Goal: Check status: Check status

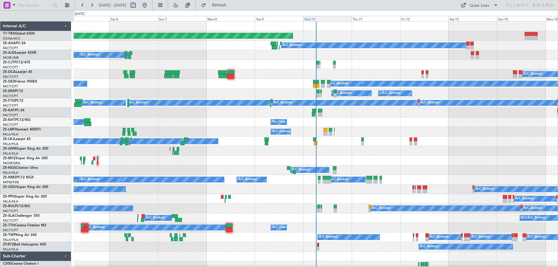
click at [317, 19] on div "Wed 10" at bounding box center [327, 18] width 49 height 5
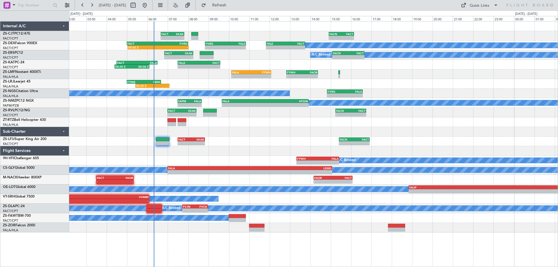
click at [291, 139] on div "- - FACT 07:30 Z SKAK 08:50 Z - - FACN 15:25 Z FACT 16:55 Z" at bounding box center [313, 142] width 488 height 10
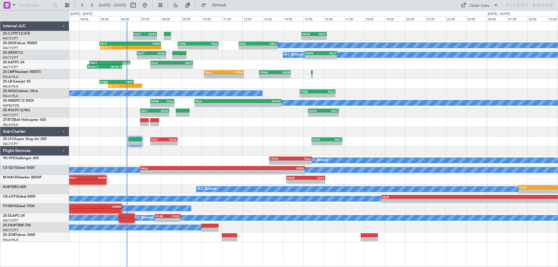
click at [448, 132] on div at bounding box center [313, 132] width 488 height 10
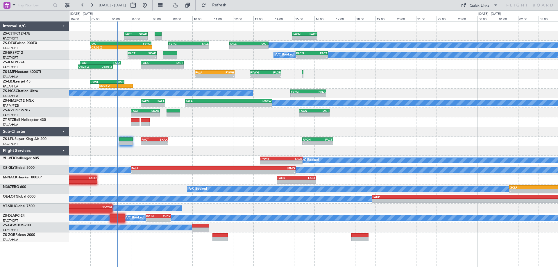
click at [439, 134] on div at bounding box center [313, 132] width 488 height 10
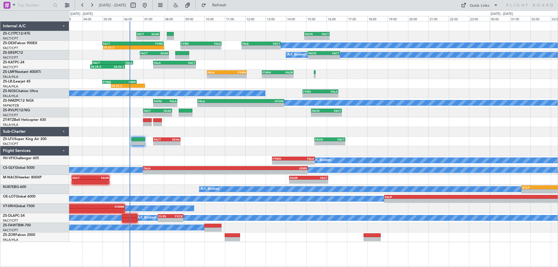
click at [458, 133] on div at bounding box center [313, 132] width 488 height 10
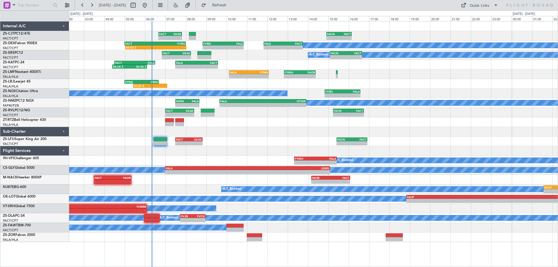
click at [239, 123] on div at bounding box center [313, 122] width 488 height 10
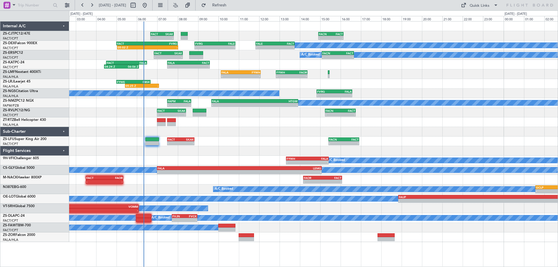
click at [427, 130] on div "- - FACT 06:40 Z SKAK 07:49 Z - - FACN 14:55 Z FACT 16:09 Z A/C Booked A/C Book…" at bounding box center [313, 132] width 488 height 221
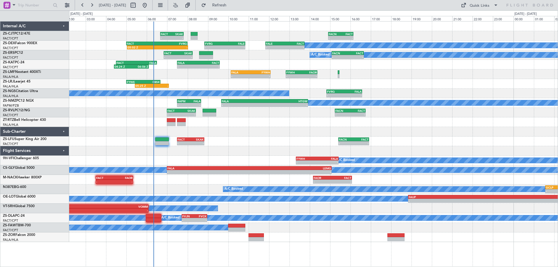
click at [211, 131] on div at bounding box center [313, 132] width 488 height 10
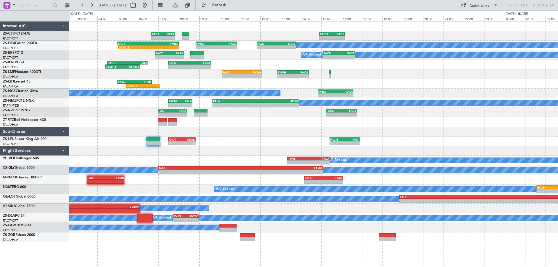
click at [419, 130] on div at bounding box center [313, 132] width 488 height 10
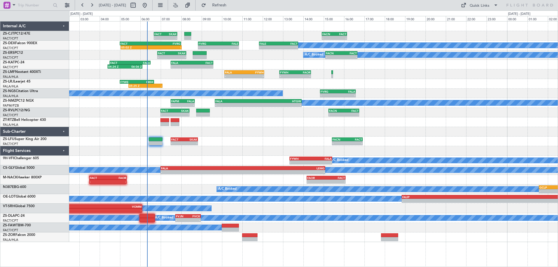
click at [454, 132] on div at bounding box center [313, 132] width 488 height 10
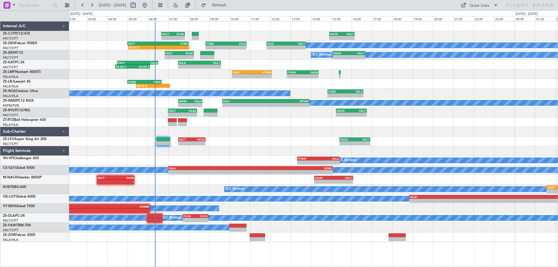
click at [414, 122] on div at bounding box center [313, 122] width 488 height 10
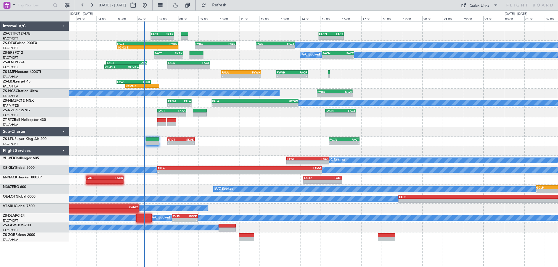
click at [420, 132] on div "- - FACT 06:40 Z SKAK 07:49 Z - - FACN 14:55 Z FACT 16:09 Z A/C Booked A/C Book…" at bounding box center [313, 132] width 488 height 221
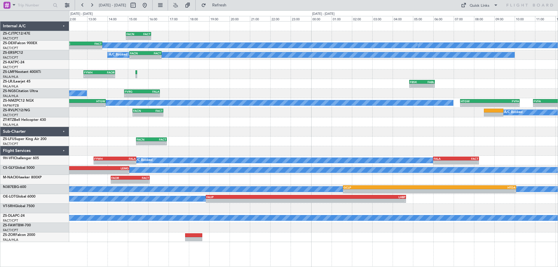
click at [250, 131] on div "- - FACN 14:55 Z FACT 16:09 Z - - FACT 06:40 Z SKAK 07:49 Z A/C Booked A/C Book…" at bounding box center [313, 132] width 488 height 221
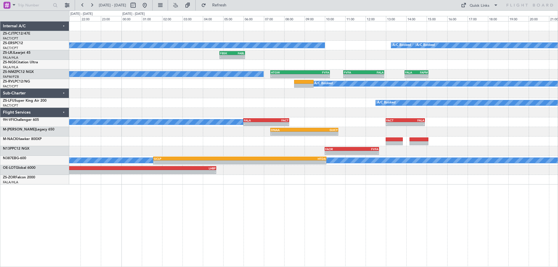
click at [372, 124] on div "FACN 14:55 Z FACT 16:09 Z - - A/C Booked A/C Booked A/C Booked A/C Booked FACN …" at bounding box center [313, 103] width 488 height 163
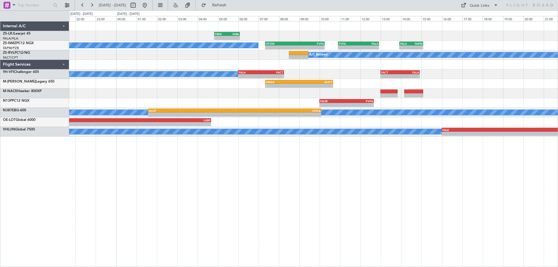
click at [327, 182] on div "- - FBSK 04:50 Z FABL 06:05 Z A/C Booked - - HTGW 07:20 Z FVFA 10:15 Z - - FVFA…" at bounding box center [313, 144] width 489 height 246
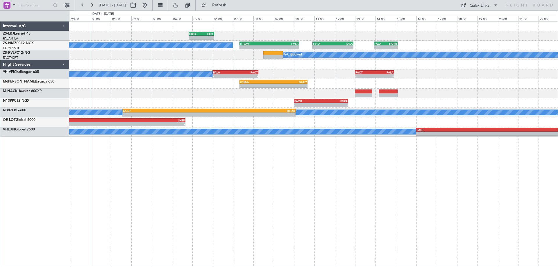
click at [352, 195] on div "- - FBSK 04:50 Z FABL 06:05 Z - - FABL 04:50 Z FAEL 06:05 Z A/C Booked - - HTGW…" at bounding box center [313, 144] width 489 height 246
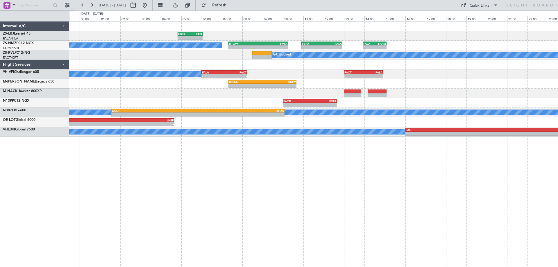
click at [352, 208] on div "- - FBSK 04:50 Z FABL 06:05 Z - - FABL 04:50 Z FAEL 06:05 Z A/C Booked - - HTGW…" at bounding box center [313, 144] width 489 height 246
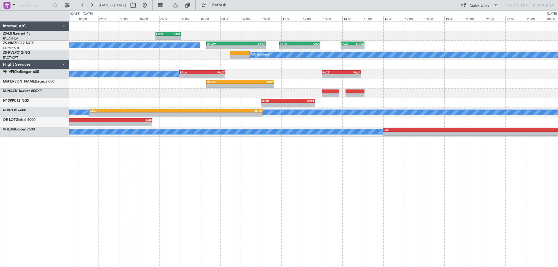
click at [369, 199] on div "- - FBSK 04:50 Z FABL 06:05 Z - - FABL 04:50 Z FAEL 06:05 Z A/C Booked - - HTGW…" at bounding box center [313, 144] width 489 height 246
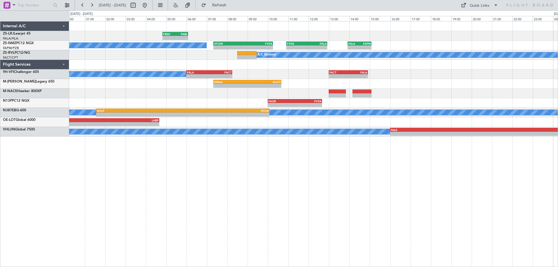
click at [376, 200] on div "- - FBSK 04:50 Z FABL 06:05 Z - - FABL 04:50 Z FAEL 06:05 Z A/C Booked - - HTGW…" at bounding box center [313, 144] width 489 height 246
click at [149, 5] on button at bounding box center [144, 5] width 9 height 9
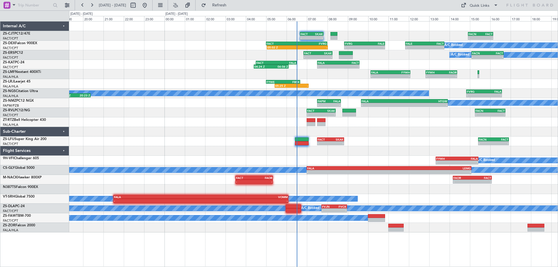
click at [324, 160] on div "- - FACT 06:40 Z SKAK 07:49 Z - - FACN 14:55 Z FACT 16:09 Z A/C Booked A/C Book…" at bounding box center [313, 127] width 488 height 211
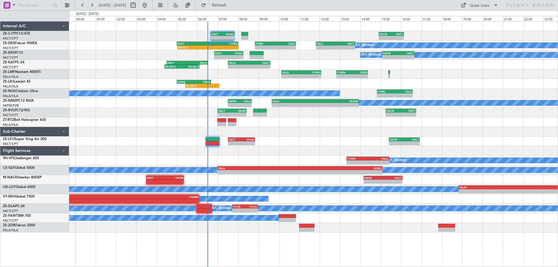
click at [464, 86] on div "05:25 Z - FYWE 05:00 Z FBSK 06:40 Z - - FBSK 04:50 Z FABL 06:05 Z" at bounding box center [313, 84] width 488 height 10
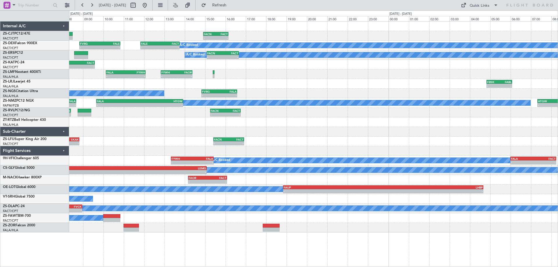
click at [320, 135] on div at bounding box center [313, 132] width 488 height 10
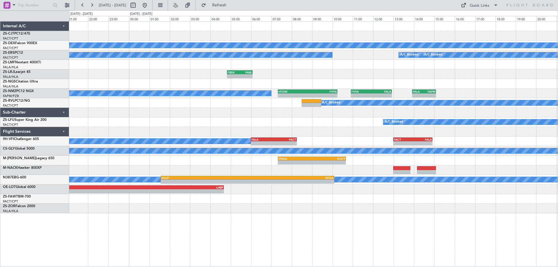
click at [254, 137] on div "FACN 14:55 Z FACT 16:09 Z - - A/C Booked A/C Booked A/C Booked A/C Booked A/C B…" at bounding box center [313, 118] width 488 height 192
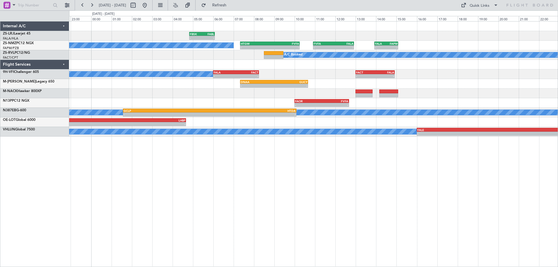
click at [384, 162] on div "- - FBSK 04:50 Z FABL 06:05 Z - - FABL 04:50 Z FAEL 06:05 Z A/C Booked - - HTGW…" at bounding box center [313, 144] width 489 height 246
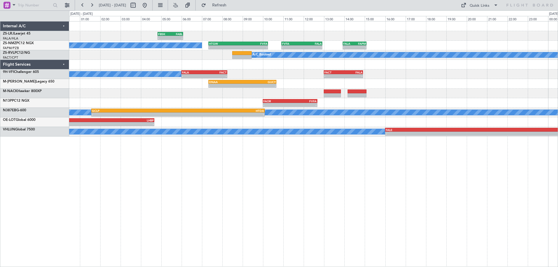
click at [406, 178] on div "- - FBSK 04:50 Z FABL 06:05 Z - - FABL 04:50 Z FAEL 06:05 Z A/C Booked - - HTGW…" at bounding box center [313, 144] width 489 height 246
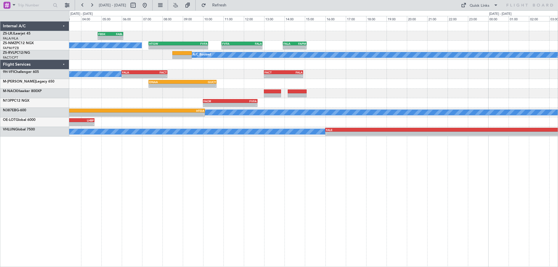
click at [130, 106] on div "- - FBSK 04:50 Z FABL 06:05 Z FAEL 07:00 Z FALA 08:25 Z - - FABL 04:50 Z FAEL 0…" at bounding box center [313, 79] width 488 height 115
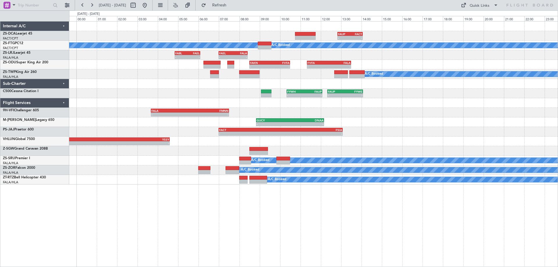
click at [398, 155] on div "- - FAUP 12:50 Z FACT 14:04 Z A/C Booked A/C Booked FAEL 07:00 Z FALA 08:25 Z -…" at bounding box center [313, 103] width 488 height 163
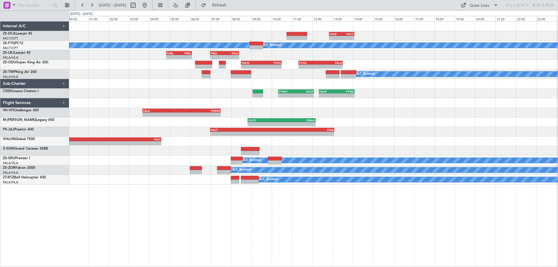
click at [400, 143] on div "- - FALE 16:00 Z YSSY 04:35 Z" at bounding box center [313, 142] width 488 height 10
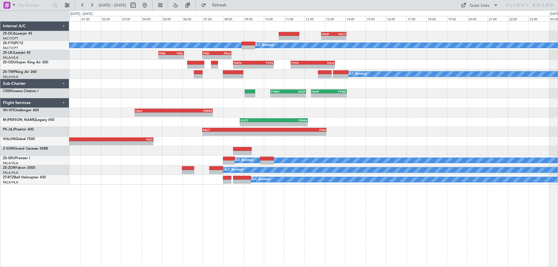
click at [134, 92] on div "- - FAUP 12:50 Z FACT 14:04 Z A/C Booked A/C Booked FAEL 07:00 Z FALA 08:25 Z -…" at bounding box center [313, 103] width 488 height 163
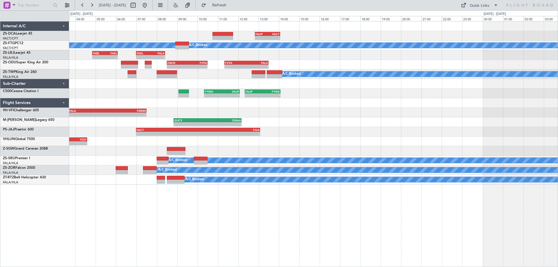
click at [318, 210] on div "- - FAUP 12:50 Z FACT 14:04 Z A/C Booked A/C Booked FAEL 07:00 Z FALA 08:25 Z -…" at bounding box center [313, 144] width 489 height 246
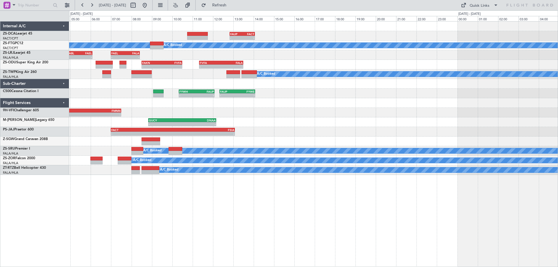
click at [158, 143] on div "- - FAUP 12:50 Z FACT 14:04 Z A/C Booked A/C Booked FAEL 07:00 Z FALA 08:25 Z -…" at bounding box center [313, 98] width 488 height 153
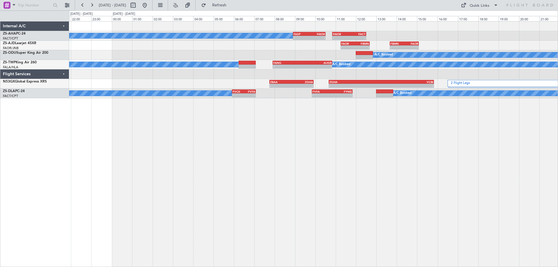
click at [411, 171] on div "A/C Booked - - FASP 08:55 Z FAKM 10:30 Z - - FAKM 10:50 Z FACT 12:30 Z - - FAOR…" at bounding box center [313, 144] width 489 height 246
click at [269, 165] on div "A/C Booked - - FASP 08:55 Z FAKM 10:30 Z - - FAKM 10:50 Z FACT 12:30 Z - - FAOR…" at bounding box center [313, 144] width 489 height 246
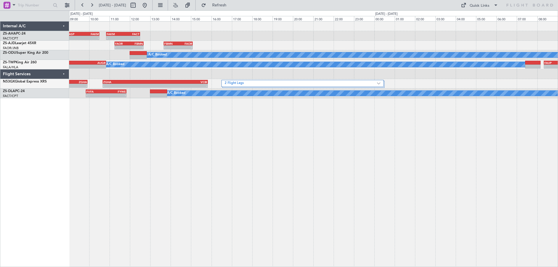
click at [227, 204] on div "- - FASP 08:55 Z FAKM 10:30 Z - - FAKM 10:50 Z FACT 12:30 Z A/C Booked - - FAOR…" at bounding box center [313, 144] width 489 height 246
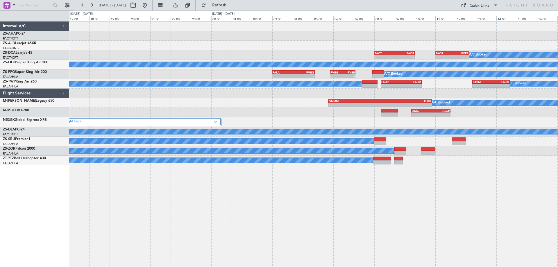
click at [288, 213] on div "- - FAKM 10:50 Z FACT 12:30 Z - - FAOR 11:15 Z FBMN 12:40 Z - - FBMN 13:40 Z FA…" at bounding box center [313, 144] width 489 height 246
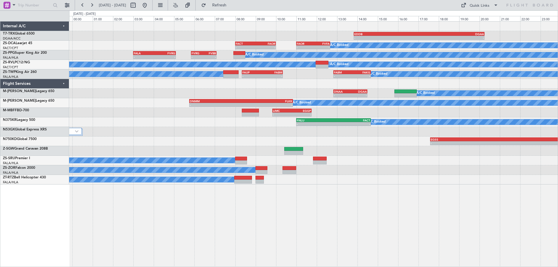
click at [428, 239] on div "- - EDDB 13:50 Z DGAA 20:15 Z - - FACT 08:00 Z FAOR 10:00 Z A/C Booked FAOR 11:…" at bounding box center [313, 144] width 489 height 246
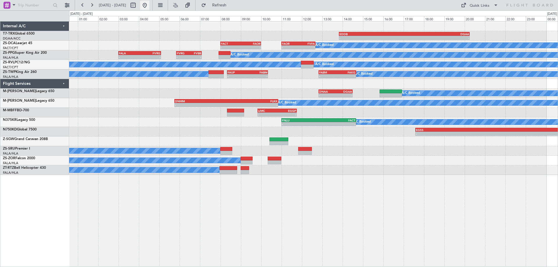
click at [149, 7] on button at bounding box center [144, 5] width 9 height 9
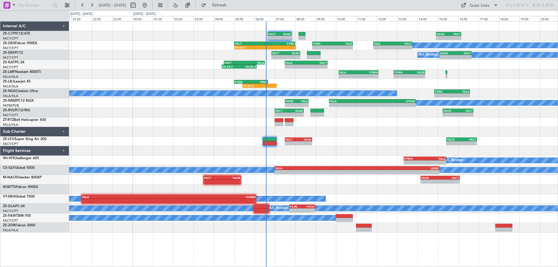
click at [402, 144] on div "- - FACT 06:40 Z SKAK 07:49 Z - - FACN 14:55 Z FACT 16:09 Z A/C Booked A/C Book…" at bounding box center [313, 127] width 488 height 211
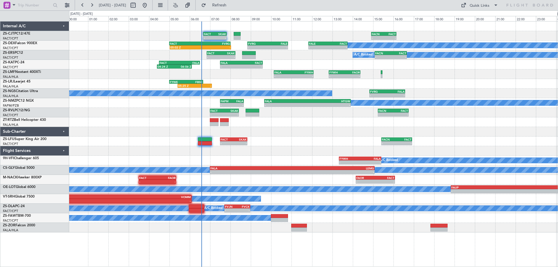
click at [206, 200] on div "- - FACT 06:40 Z SKAK 07:49 Z - - FACN 14:55 Z FACT 16:09 Z A/C Booked A/C Book…" at bounding box center [313, 127] width 488 height 211
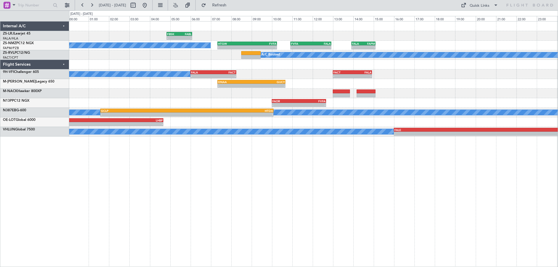
click at [365, 154] on div "- - FBSK 04:50 Z FABL 06:05 Z - - FABL 04:50 Z FAEL 06:05 Z A/C Booked - - HTGW…" at bounding box center [313, 144] width 489 height 246
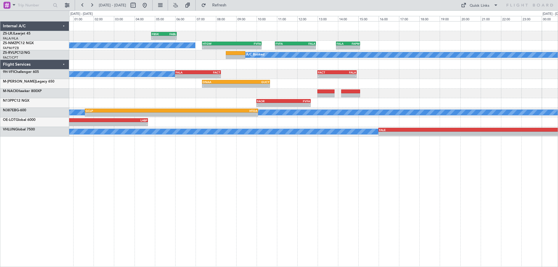
click at [410, 169] on div "- - FBSK 04:50 Z FABL 06:05 Z - - FABL 04:50 Z FAEL 06:05 Z A/C Booked - - HTGW…" at bounding box center [313, 144] width 489 height 246
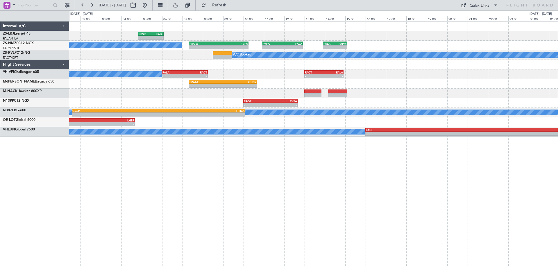
click at [397, 173] on div "- - FBSK 04:50 Z FABL 06:05 Z FAEL 07:00 Z FALA 08:25 Z - - FABL 04:50 Z FAEL 0…" at bounding box center [313, 144] width 489 height 246
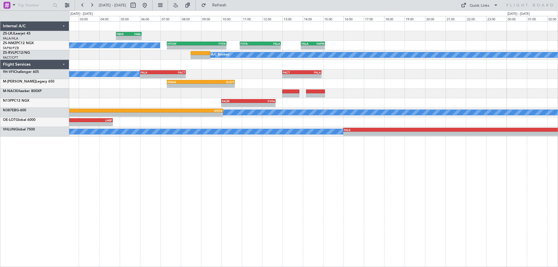
click at [427, 171] on div "- - FBSK 04:50 Z FABL 06:05 Z FAEL 07:00 Z FALA 08:25 Z - - FABL 04:50 Z FAEL 0…" at bounding box center [313, 144] width 489 height 246
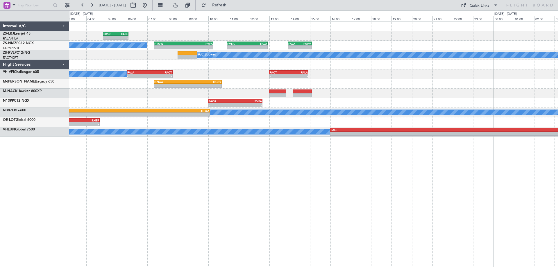
click at [456, 186] on div "- - FBSK 04:50 Z FABL 06:05 Z FAEL 07:00 Z FALA 08:25 Z - - FABL 04:50 Z FAEL 0…" at bounding box center [313, 144] width 489 height 246
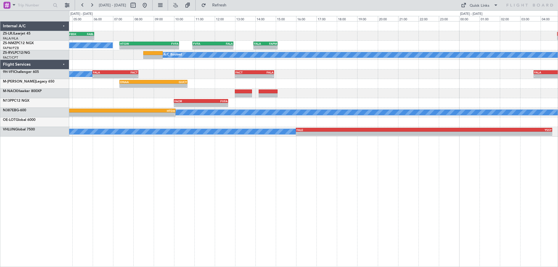
click at [189, 249] on div "- - FBSK 04:50 Z FABL 06:05 Z FABL 04:50 Z FAEL 06:05 Z - - FAEL 07:00 Z FALA 0…" at bounding box center [313, 144] width 489 height 246
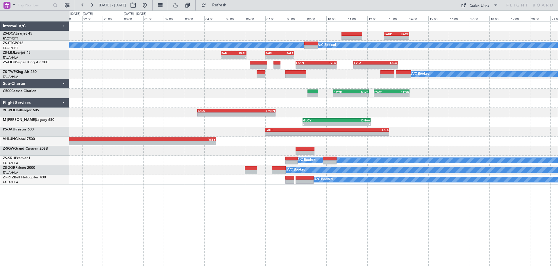
click at [395, 223] on div "- - FAUP 12:50 Z FACT 14:04 Z A/C Booked A/C Booked FABL 04:50 Z FAEL 06:05 Z -…" at bounding box center [313, 144] width 489 height 246
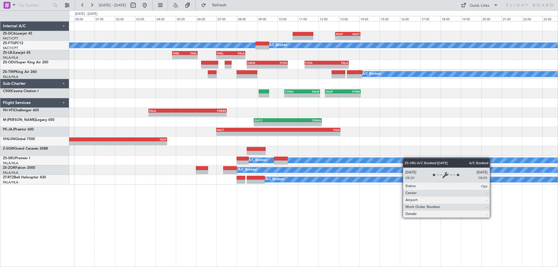
click at [406, 158] on div "- - FAUP 12:50 Z FACT 14:04 Z A/C Booked A/C Booked FABL 04:50 Z FAEL 06:05 Z -…" at bounding box center [313, 103] width 488 height 163
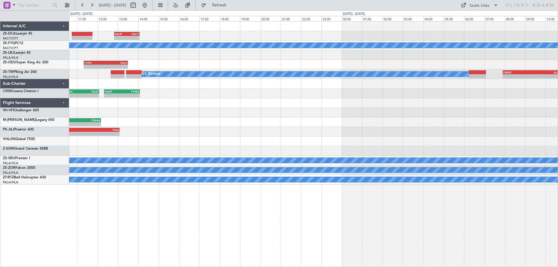
click at [125, 122] on div "- - FAUP 12:50 Z FACT 14:04 Z A/C Booked A/C Booked FAEL 07:00 Z FALA 08:25 Z -…" at bounding box center [313, 103] width 488 height 163
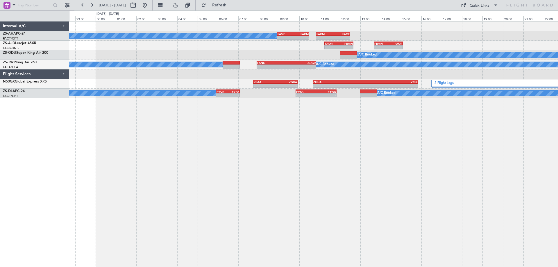
click at [261, 158] on div "A/C Booked - - FASP 08:55 Z FAKM 10:30 Z - - FAKM 10:50 Z FACT 12:30 Z - - FAOR…" at bounding box center [313, 144] width 489 height 246
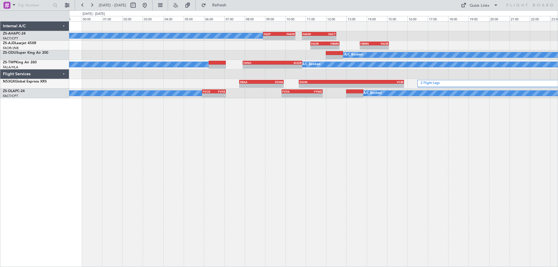
click at [326, 167] on div "A/C Booked - - FASP 08:55 Z FAKM 10:30 Z - - FAKM 10:50 Z FACT 12:30 Z - - FAOR…" at bounding box center [313, 144] width 489 height 246
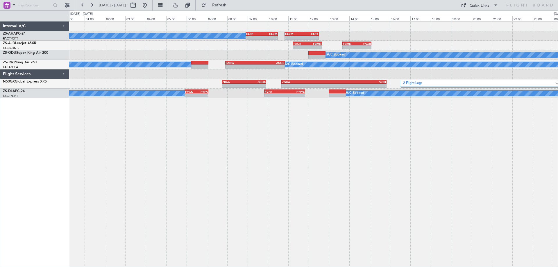
click at [417, 152] on div "A/C Booked - - FASP 08:55 Z FAKM 10:30 Z - - FAKM 10:50 Z FACT 12:30 Z - - FAOR…" at bounding box center [313, 144] width 489 height 246
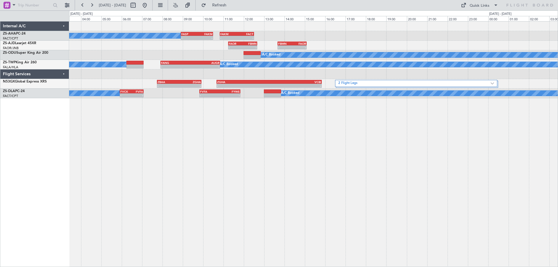
click at [311, 161] on div "A/C Booked - - FASP 08:55 Z FAKM 10:30 Z - - FAKM 10:50 Z FACT 12:30 Z - - FAOR…" at bounding box center [313, 144] width 489 height 246
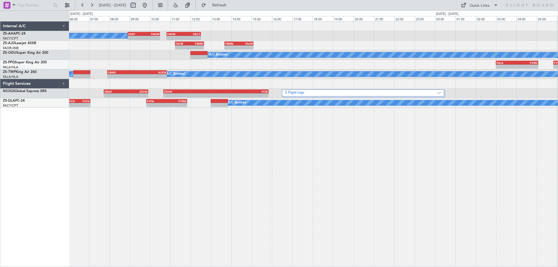
click at [472, 163] on div "A/C Booked - - FASP 08:55 Z FAKM 10:30 Z - - FAKM 10:50 Z FACT 12:30 Z - - FAOR…" at bounding box center [313, 144] width 489 height 246
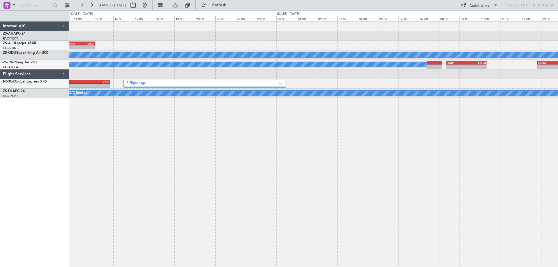
click at [161, 171] on div "- - FASP 08:55 Z FAKM 10:30 Z - - FAKM 10:50 Z FACT 12:30 Z A/C Booked - - FBMN…" at bounding box center [313, 144] width 489 height 246
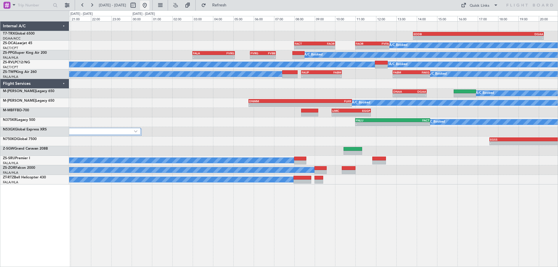
click at [149, 6] on button at bounding box center [144, 5] width 9 height 9
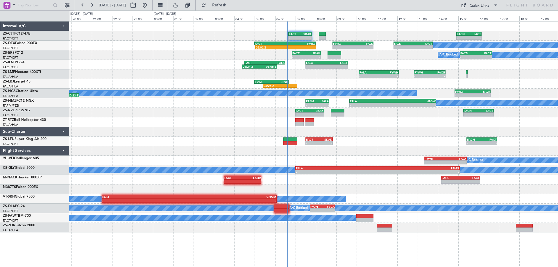
click at [373, 145] on div "- - FACT 06:40 Z SKAK 07:49 Z - - FACN 14:55 Z FACT 16:09 Z A/C Booked A/C Book…" at bounding box center [313, 127] width 488 height 211
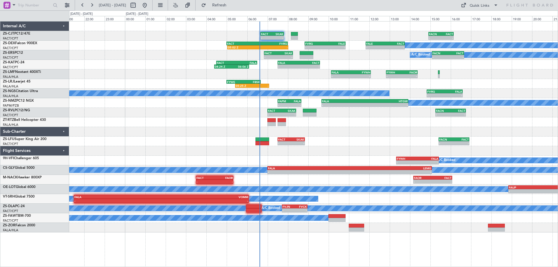
click at [236, 143] on div "- - FACT 06:40 Z SKAK 07:49 Z - - FACN 14:55 Z FACT 16:09 Z A/C Booked A/C Book…" at bounding box center [313, 127] width 488 height 211
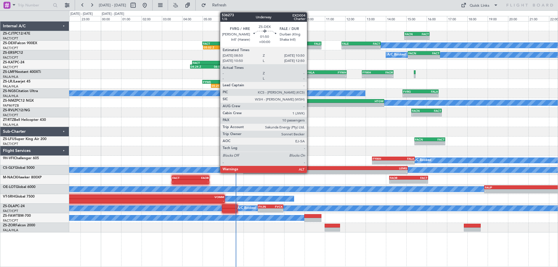
click at [309, 46] on div "-" at bounding box center [311, 47] width 20 height 3
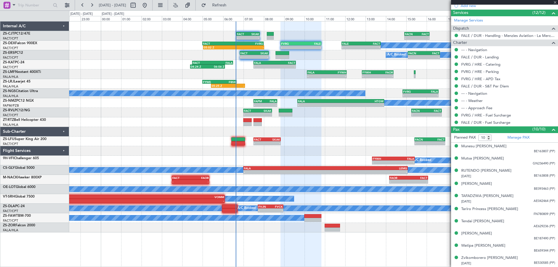
scroll to position [164, 0]
click at [554, 3] on span at bounding box center [555, 2] width 6 height 5
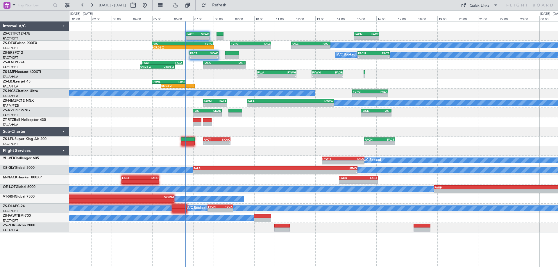
click at [130, 153] on div "- - FACT 06:40 Z SKAK 07:49 Z - - FACN 14:55 Z FACT 16:09 Z A/C Booked A/C Book…" at bounding box center [313, 127] width 488 height 211
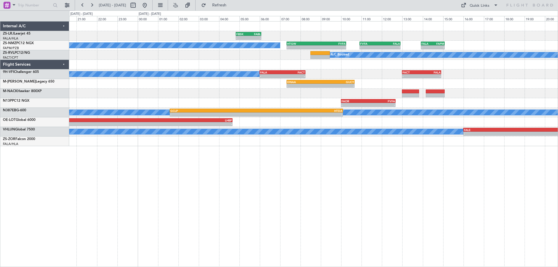
click at [399, 211] on div "- - FBSK 04:50 Z FABL 06:05 Z A/C Booked - - HTGW 07:20 Z FVFA 10:15 Z - - FVFA…" at bounding box center [313, 144] width 489 height 246
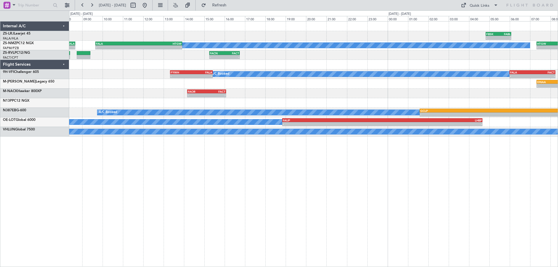
click at [479, 175] on div "- - FBSK 04:50 Z FABL 06:05 Z 05:25 Z - FYWE 05:00 Z FBSK 06:40 Z A/C Booked - …" at bounding box center [313, 144] width 489 height 246
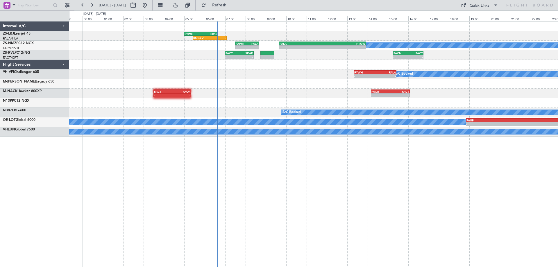
click at [411, 173] on div "05:25 Z - FYWE 05:00 Z FBSK 06:40 Z - - FBSK 04:50 Z FABL 06:05 Z A/C Booked FA…" at bounding box center [313, 144] width 489 height 246
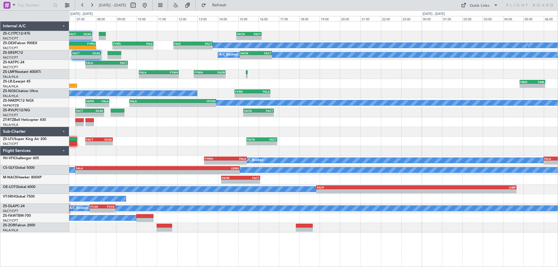
click at [165, 141] on div "- - FACT 06:40 Z SKAK 07:49 Z - - FACN 14:55 Z FACT 16:09 Z A/C Booked A/C Book…" at bounding box center [313, 127] width 488 height 211
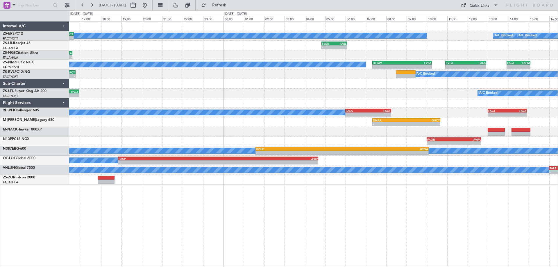
click at [64, 205] on div "A/C Booked A/C Booked - - FACN 15:05 Z FACT 16:40 Z A/C Booked A/C Booked - - F…" at bounding box center [279, 138] width 558 height 257
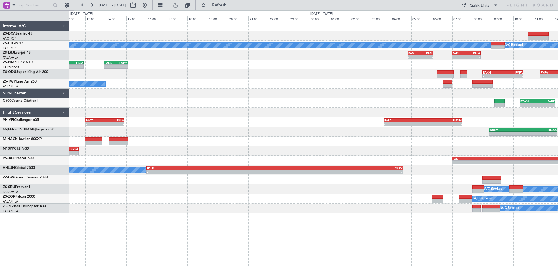
click at [192, 224] on div "- - FAUP 12:50 Z FACT 14:04 Z A/C Booked A/C Booked FAEL 07:00 Z FALA 08:25 Z -…" at bounding box center [313, 144] width 489 height 246
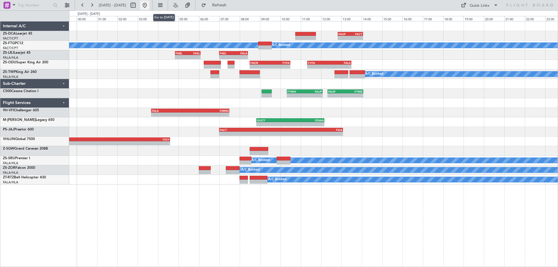
click at [149, 4] on button at bounding box center [144, 5] width 9 height 9
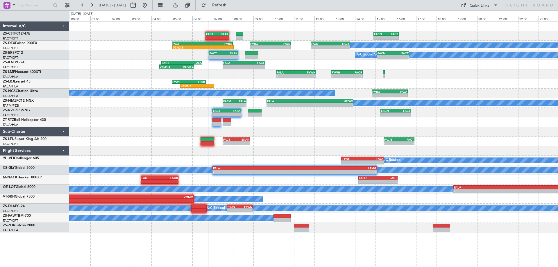
click at [386, 243] on div "- - FACT 06:40 Z SKAK 07:49 Z - - FACN 14:55 Z FACT 16:09 Z A/C Booked A/C Book…" at bounding box center [313, 144] width 489 height 246
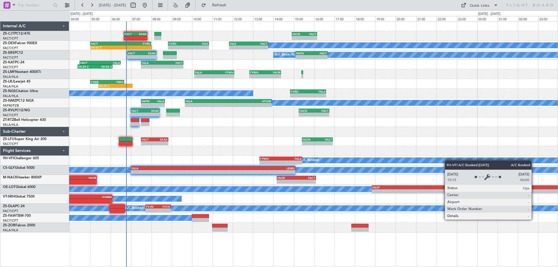
click at [128, 175] on div "- - FACT 06:40 Z SKAK 07:49 Z - - FACN 14:55 Z FACT 16:09 Z A/C Booked A/C Book…" at bounding box center [313, 127] width 488 height 211
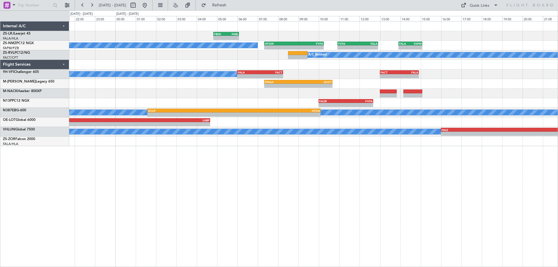
click at [352, 220] on div "- - FBSK 04:50 Z FABL 06:05 Z A/C Booked - - HTGW 07:20 Z FVFA 10:15 Z - - FVFA…" at bounding box center [313, 144] width 489 height 246
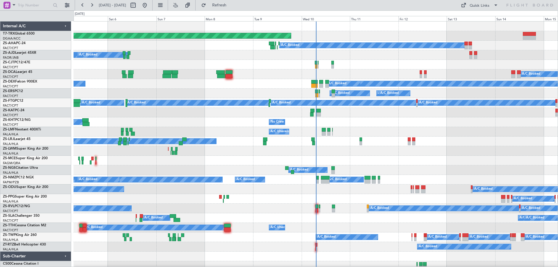
click at [312, 18] on div "Wed 10" at bounding box center [326, 18] width 49 height 5
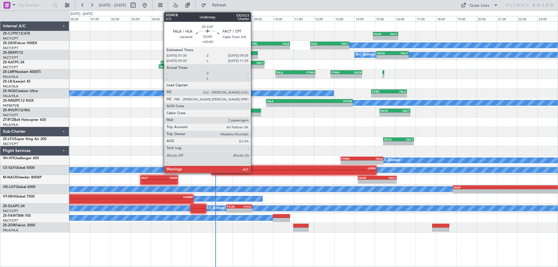
click at [253, 63] on div "FACT" at bounding box center [253, 62] width 21 height 3
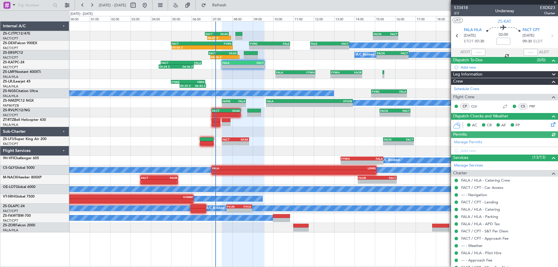
scroll to position [45, 0]
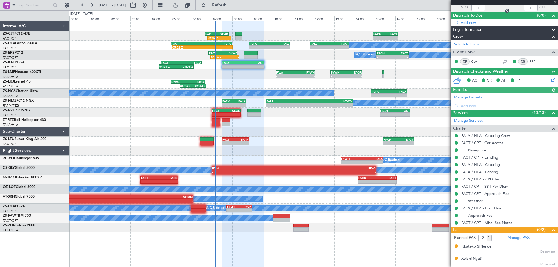
click at [556, 3] on div at bounding box center [504, 2] width 107 height 5
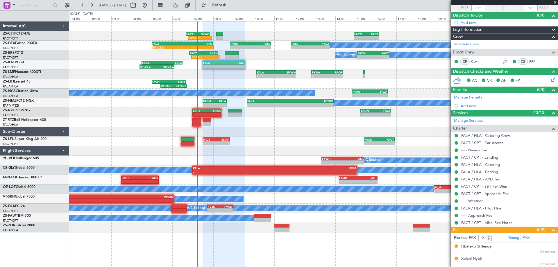
click at [353, 130] on div at bounding box center [313, 132] width 488 height 10
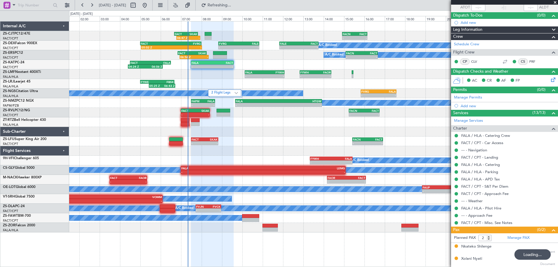
click at [262, 145] on div "- - FACT 07:30 Z SKAK 08:50 Z - - FACN 15:25 Z FACT 16:55 Z" at bounding box center [313, 142] width 488 height 10
click at [253, 160] on div "06:47 Z - FACT 06:40 Z SKAK 07:50 Z - - FACN 14:55 Z FACT 16:09 Z A/C Booked A/…" at bounding box center [313, 127] width 488 height 211
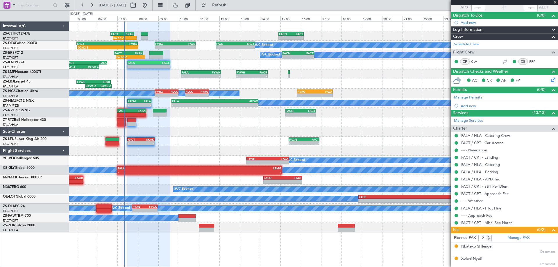
click at [213, 129] on div at bounding box center [313, 132] width 488 height 10
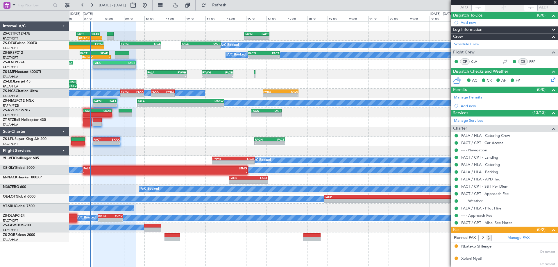
click at [310, 139] on div "06:47 Z - FACT 06:40 Z SKAK 07:50 Z - - FACN 14:55 Z FACT 16:09 Z A/C Booked A/…" at bounding box center [313, 132] width 488 height 221
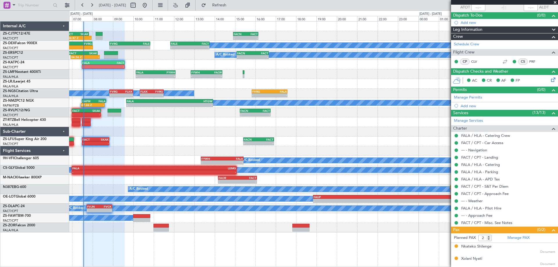
click at [129, 111] on div "06:47 Z - FACT 06:40 Z SKAK 07:50 Z - - FACN 14:55 Z FACT 16:09 Z A/C Booked A/…" at bounding box center [313, 127] width 488 height 211
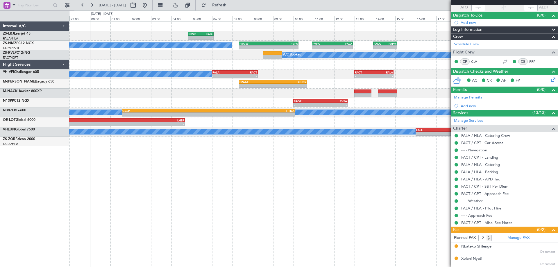
click at [268, 203] on div "- - FBSK 04:50 Z FABL 06:05 Z - - FABL 04:50 Z FAEL 06:05 Z A/C Booked - - HTGW…" at bounding box center [313, 144] width 489 height 246
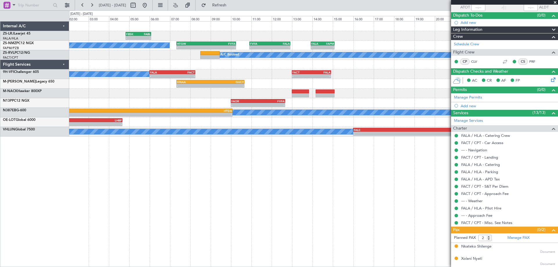
click at [147, 206] on div "- - FBSK 04:50 Z FABL 06:05 Z - - FABL 04:50 Z FAEL 06:05 Z - - FAEL 07:00 Z FA…" at bounding box center [313, 144] width 489 height 246
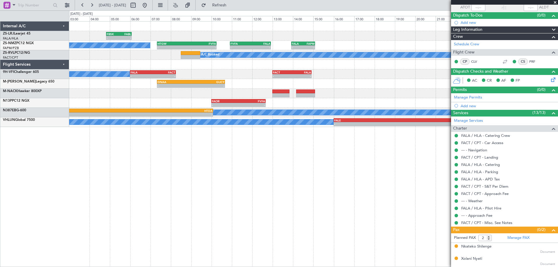
click at [87, 247] on div "FBSK 04:50 Z FABL 06:05 Z - - - - FABL 04:50 Z FAEL 06:05 Z - - FAEL 07:00 Z FA…" at bounding box center [313, 144] width 489 height 246
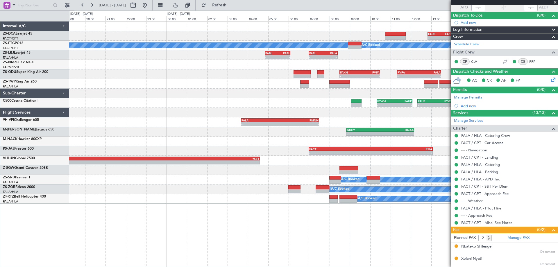
click at [154, 205] on div "- - FAUP 12:50 Z FACT 14:04 Z A/C Booked A/C Booked - - FABL 04:50 Z FAEL 06:05…" at bounding box center [313, 144] width 489 height 246
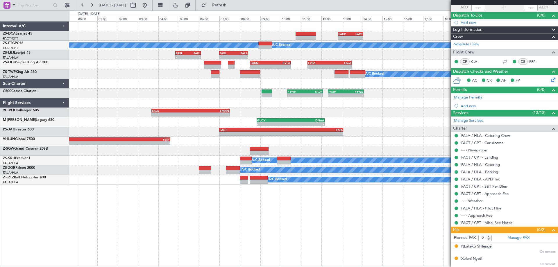
click at [286, 239] on div "- - FAUP 12:50 Z FACT 14:04 Z A/C Booked A/C Booked - - FABL 04:50 Z FAEL 06:05…" at bounding box center [313, 144] width 489 height 246
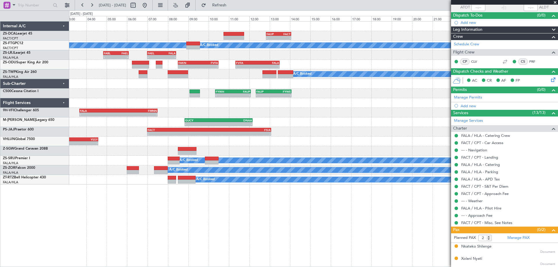
click at [241, 216] on div "- - FAUP 12:50 Z FACT 14:04 Z A/C Booked A/C Booked - - FABL 04:50 Z FAEL 06:05…" at bounding box center [313, 144] width 489 height 246
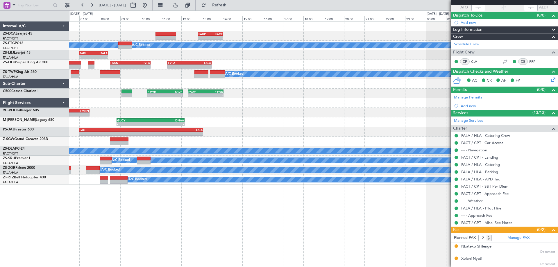
click at [195, 224] on div "- - FAUP 12:50 Z FACT 14:04 Z A/C Booked A/C Booked - - FAEL 07:00 Z FALA 08:25…" at bounding box center [313, 144] width 489 height 246
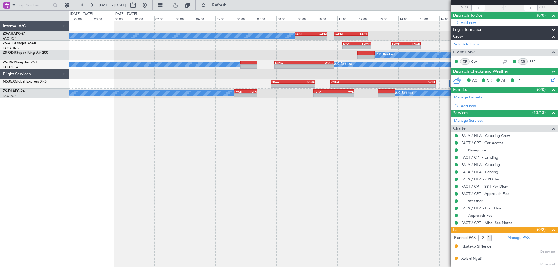
click at [171, 221] on div "A/C Booked - - FASP 08:55 Z FAKM 10:30 Z - - FAKM 10:50 Z FACT 12:30 Z - - FAOR…" at bounding box center [313, 144] width 489 height 246
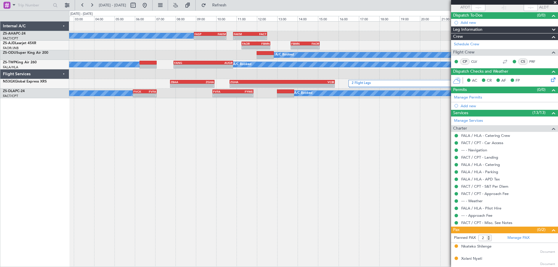
click at [187, 153] on div "A/C Booked - - FASP 08:55 Z FAKM 10:30 Z - - FAKM 10:50 Z FACT 12:30 Z - - FAOR…" at bounding box center [313, 144] width 489 height 246
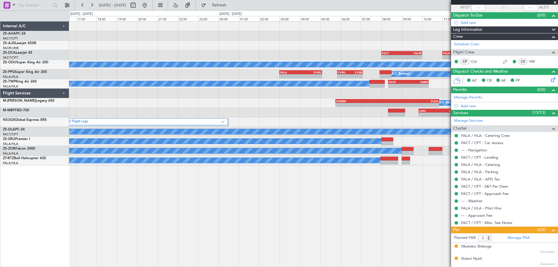
click at [189, 179] on div "- - FAKM 10:50 Z FACT 12:30 Z - - FAOR 11:15 Z FBMN 12:40 Z - - FBMN 13:40 Z FA…" at bounding box center [313, 144] width 489 height 246
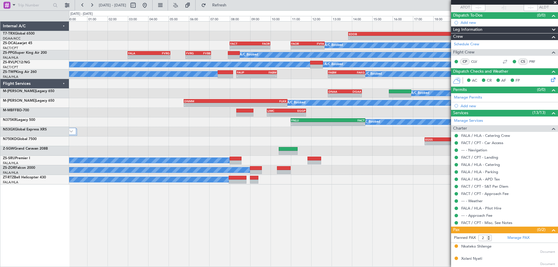
click at [244, 219] on div "- - EDDB 13:50 Z DGAA 20:15 Z - - FACT 08:00 Z FAOR 10:00 Z FAOR 11:00 Z FVFA 1…" at bounding box center [313, 144] width 489 height 246
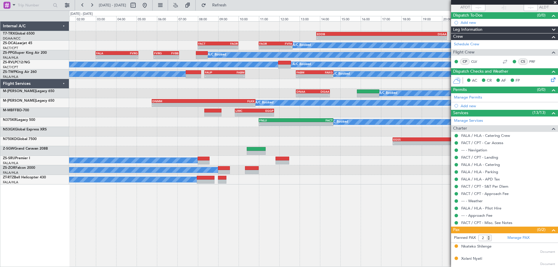
click at [328, 213] on div "- - EDDB 13:50 Z DGAA 20:15 Z - - FACT 08:00 Z FAOR 10:00 Z FAOR 11:00 Z FVFA 1…" at bounding box center [313, 144] width 489 height 246
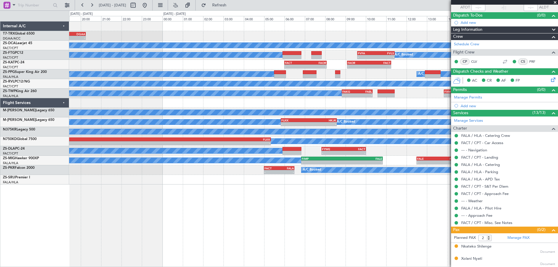
click at [219, 166] on div "- - EDDB 13:50 Z DGAA 20:15 Z A/C Booked A/C Booked A/C Booked - - FVFA 09:35 Z…" at bounding box center [313, 103] width 488 height 163
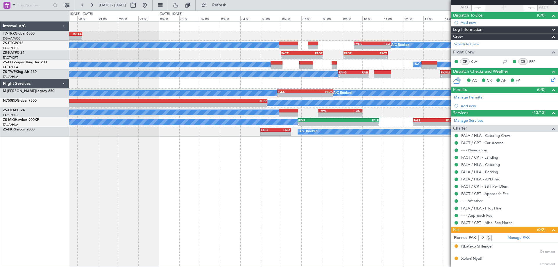
click at [296, 191] on div "- - EDDB 13:50 Z DGAA 20:15 Z A/C Booked A/C Booked - - FVFA 09:35 Z FVLS 11:25…" at bounding box center [313, 144] width 489 height 246
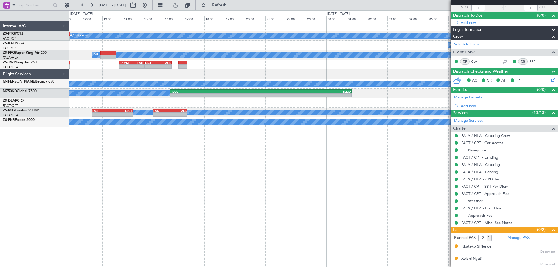
click at [122, 182] on div "A/C Booked - - FVFA 09:35 Z FVLS 11:25 Z A/C Booked A/C Unavailable FACT 06:00 …" at bounding box center [313, 144] width 489 height 246
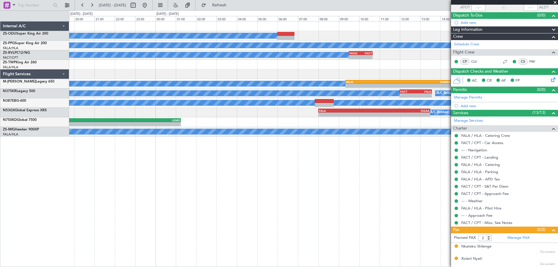
click at [164, 193] on div "A/C Booked A/C Booked A/C Booked - - FAGG 09:30 Z FACT 10:40 Z - - FXMM 13:50 Z…" at bounding box center [313, 144] width 489 height 246
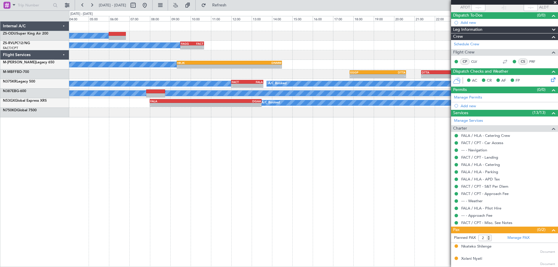
click at [37, 176] on div "A/C Booked A/C Booked - - FAGG 09:30 Z FACT 10:40 Z A/C Booked - - HKJK 09:20 Z…" at bounding box center [279, 138] width 558 height 257
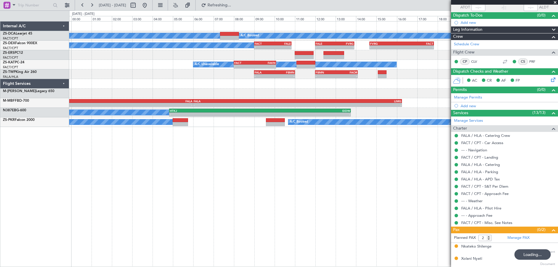
click at [147, 184] on div "A/C Booked A/C Booked A/C Booked - - FACT 09:00 Z FALE 10:50 Z - - FALE 12:00 Z…" at bounding box center [313, 144] width 489 height 246
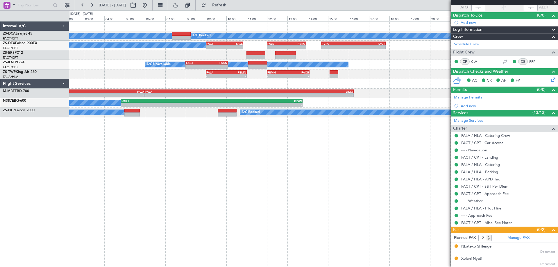
click at [31, 166] on div "A/C Booked A/C Booked A/C Booked - - FACT 09:00 Z FALE 10:50 Z - - FALE 12:00 Z…" at bounding box center [279, 138] width 558 height 257
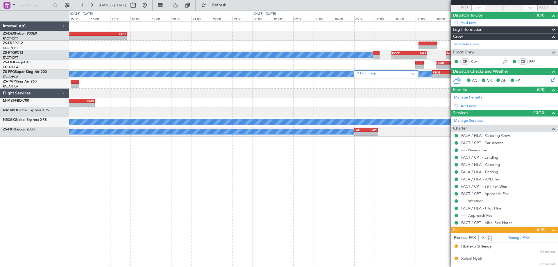
click at [154, 189] on div "- - FVRG 14:40 Z FACT 17:50 Z - - FALE 12:00 Z FVRG 13:55 Z FACT 09:00 Z FALE 1…" at bounding box center [313, 144] width 489 height 246
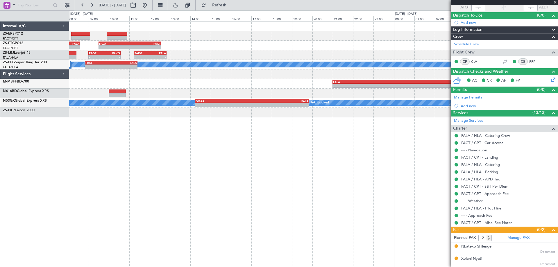
click at [9, 174] on div "- - FVCZ 06:50 Z FALA 08:35 Z - - FALA 09:30 Z FACT 12:35 Z A/C Booked - - FAOR…" at bounding box center [279, 138] width 558 height 257
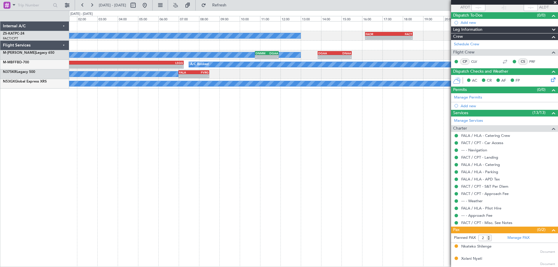
click at [224, 177] on div "A/C Booked - - FAOR 16:10 Z FACT 18:30 Z A/C Booked - - DNMM 10:45 Z DGAA 11:55…" at bounding box center [313, 144] width 489 height 246
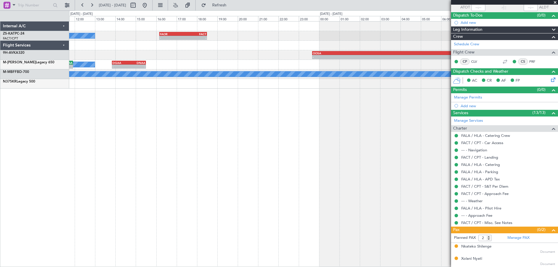
click at [160, 168] on div "A/C Booked - - FAOR 16:10 Z FACT 18:30 Z - - OOSA 23:40 Z FACT 09:00 Z A/C Book…" at bounding box center [313, 144] width 489 height 246
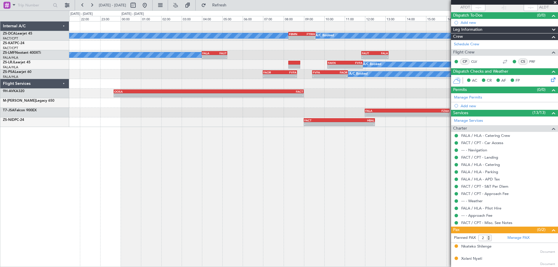
click at [206, 172] on div "A/C Booked A/C Booked - - FBMN 08:15 Z FYWH 09:35 Z - - FAOR 16:10 Z FACT 18:30…" at bounding box center [313, 144] width 489 height 246
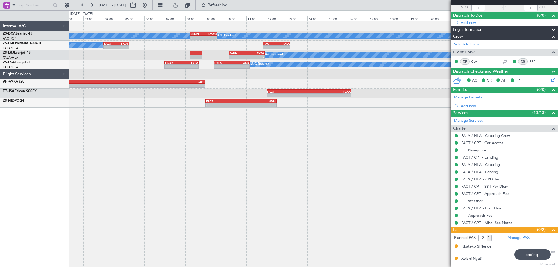
click at [169, 194] on div "A/C Booked A/C Booked - - FBMN 08:15 Z FYWH 09:35 Z A/C Booked - - FALA 04:00 Z…" at bounding box center [313, 144] width 489 height 246
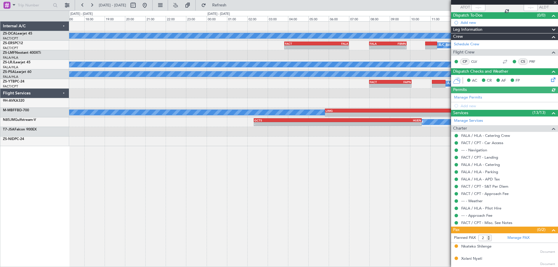
click at [163, 178] on div "A/C Booked - - FACT 03:50 Z FALA 07:00 Z - - FALA 08:00 Z FBMN 09:50 Z A/C Book…" at bounding box center [313, 144] width 489 height 246
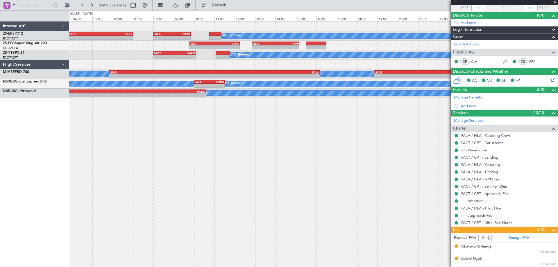
click at [132, 158] on div "- - FACT 03:50 Z FALA 07:00 Z - - FALA 08:00 Z FBMN 09:50 Z A/C Booked - - FALA…" at bounding box center [313, 144] width 489 height 246
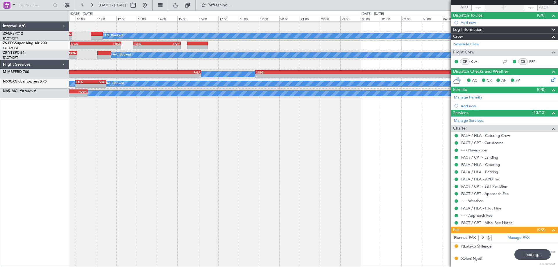
click at [162, 179] on div "- - FALA 08:00 Z FBMN 09:50 Z A/C Booked FACT 03:50 Z FALA 07:00 Z - - - - FALA…" at bounding box center [313, 144] width 489 height 246
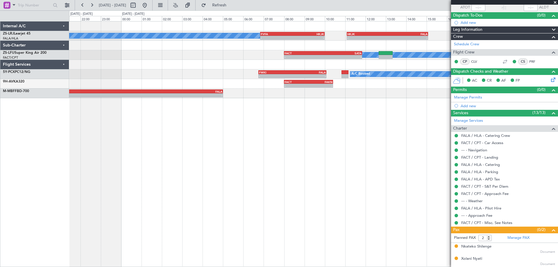
click at [163, 191] on div "A/C Booked - - FVFA 06:50 Z HKJK 10:00 Z HKJK 11:05 Z FALA 15:05 Z - - - - FACT…" at bounding box center [313, 144] width 489 height 246
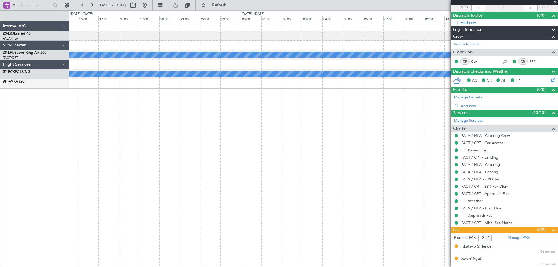
click at [221, 156] on div "HKJK 11:05 Z FALA 15:05 Z - - FVFA 06:50 Z HKJK 10:00 Z - - A/C Booked FACT 08:…" at bounding box center [313, 144] width 489 height 246
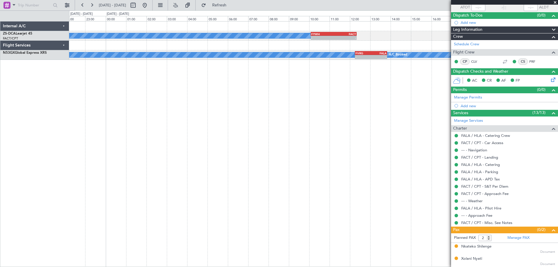
click at [218, 130] on div "A/C Booked - - FYWH 10:05 Z FACT 12:20 Z A/C Booked A/C Booked - - FVRG 12:15 Z…" at bounding box center [313, 144] width 489 height 246
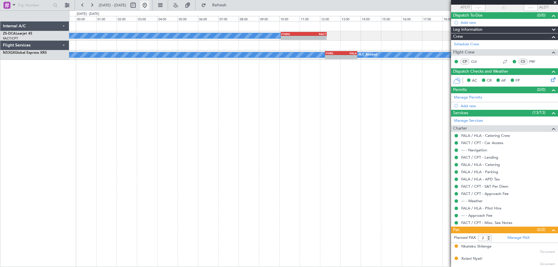
click at [149, 8] on button at bounding box center [144, 5] width 9 height 9
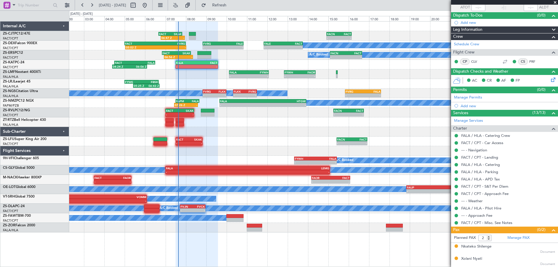
click at [253, 150] on div "FACT 06:40 Z SKAK 07:50 Z 06:47 Z - - - FACN 14:55 Z FACT 16:09 Z A/C Booked A/…" at bounding box center [313, 127] width 488 height 211
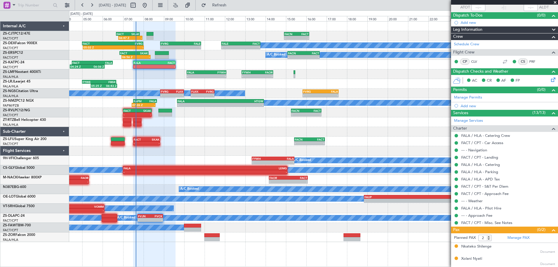
click at [360, 148] on div "FACT 06:40 Z SKAK 07:50 Z 06:47 Z - - - FACN 14:55 Z FACT 16:09 Z A/C Booked A/…" at bounding box center [313, 132] width 488 height 221
click at [357, 138] on div "FACT 06:40 Z SKAK 07:50 Z 06:47 Z - - - FACN 14:55 Z FACT 16:09 Z A/C Booked A/…" at bounding box center [313, 132] width 488 height 221
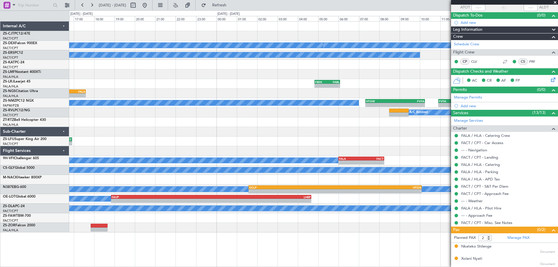
click at [117, 127] on div "FACN 14:55 Z FACT 16:09 Z - - A/C Booked A/C Booked FALE 11:50 Z FACT 13:45 Z -…" at bounding box center [313, 127] width 488 height 211
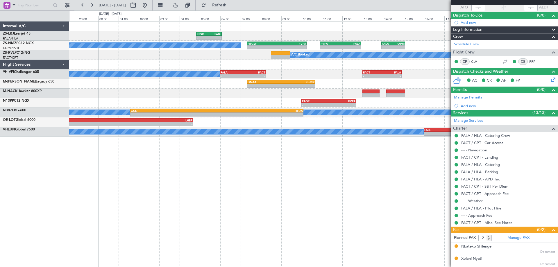
click at [311, 173] on div "- - FBSK 04:50 Z FABL 06:05 Z A/C Booked - - HTGW 07:20 Z FVFA 10:15 Z - - FVFA…" at bounding box center [313, 144] width 489 height 246
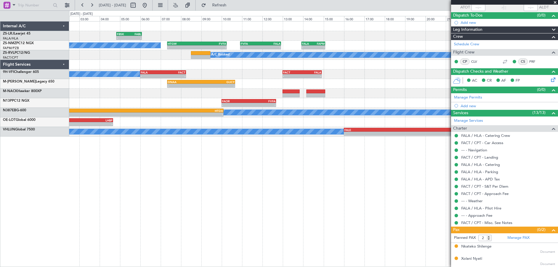
click at [282, 174] on div "- - FBSK 04:50 Z FABL 06:05 Z - - FABL 04:50 Z FAEL 06:05 Z - - FAEL 07:00 Z FA…" at bounding box center [313, 144] width 489 height 246
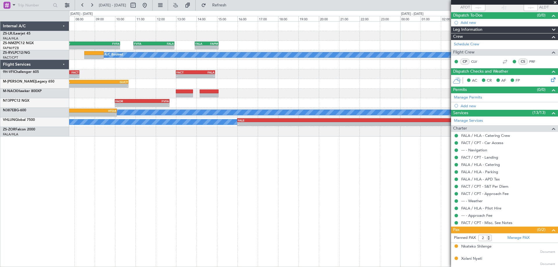
click at [200, 205] on div "- - FABL 04:50 Z FAEL 06:05 Z - - FAEL 07:00 Z FALA 08:25 Z FBSK 04:50 Z FABL 0…" at bounding box center [313, 144] width 489 height 246
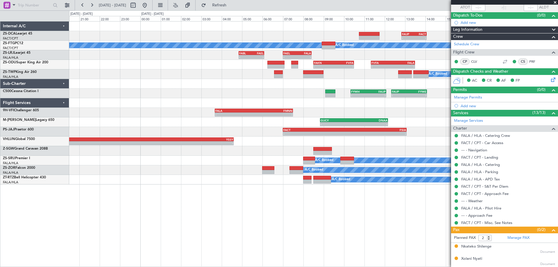
click at [285, 205] on div "- - FAUP 12:50 Z FACT 14:04 Z A/C Booked A/C Booked - - FABL 04:50 Z FAEL 06:05…" at bounding box center [313, 144] width 489 height 246
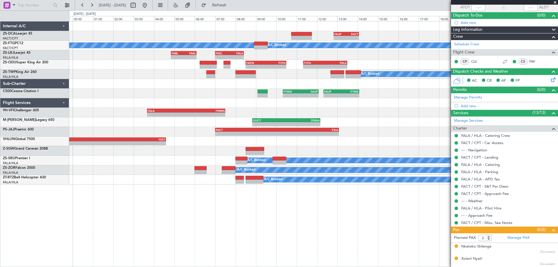
click at [296, 234] on div "- - FAUP 12:50 Z FACT 14:04 Z A/C Booked A/C Booked - - FABL 04:50 Z FAEL 06:05…" at bounding box center [313, 144] width 489 height 246
click at [221, 221] on div "- - FAUP 12:50 Z FACT 14:04 Z A/C Booked A/C Booked - - FABL 04:50 Z FAEL 06:05…" at bounding box center [313, 144] width 489 height 246
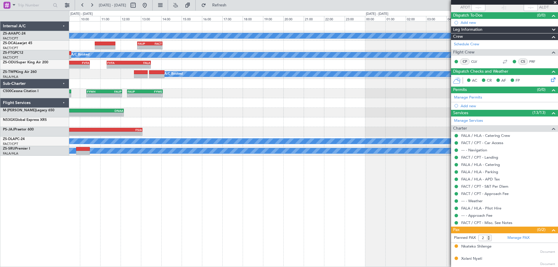
click at [118, 206] on div "A/C Booked - - FASP 08:55 Z FAKM 10:30 Z - - FAKM 10:50 Z FACT 12:30 Z A/C Book…" at bounding box center [313, 144] width 489 height 246
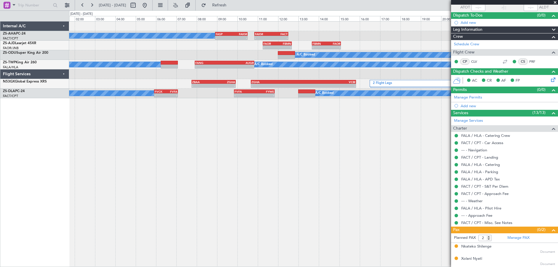
click at [299, 228] on div "A/C Booked - - FASP 08:55 Z FAKM 10:30 Z - - FAKM 10:50 Z FACT 12:30 Z - - FAOR…" at bounding box center [313, 144] width 489 height 246
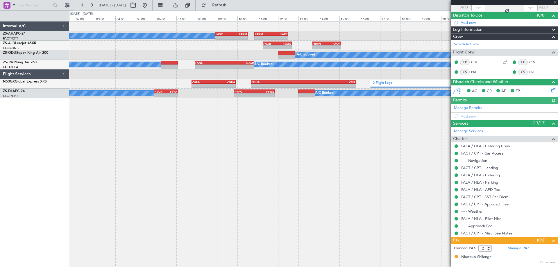
type input "07:37"
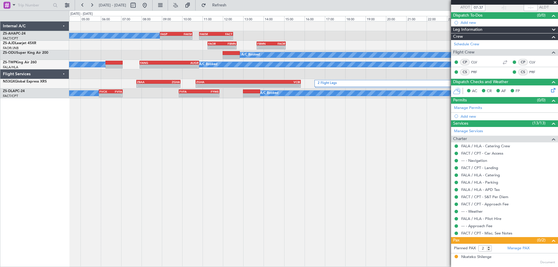
click at [242, 141] on div "A/C Booked - - FASP 08:55 Z FAKM 10:30 Z - - FAKM 10:50 Z FACT 12:30 Z - - FAOR…" at bounding box center [313, 144] width 489 height 246
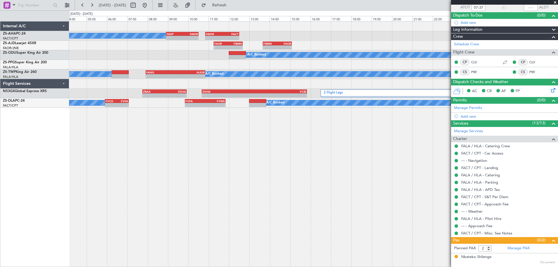
click at [402, 185] on div "A/C Booked - - FASP 08:55 Z FAKM 10:30 Z - - FAKM 10:50 Z FACT 12:30 Z - - FAOR…" at bounding box center [313, 144] width 489 height 246
